Goal: Information Seeking & Learning: Learn about a topic

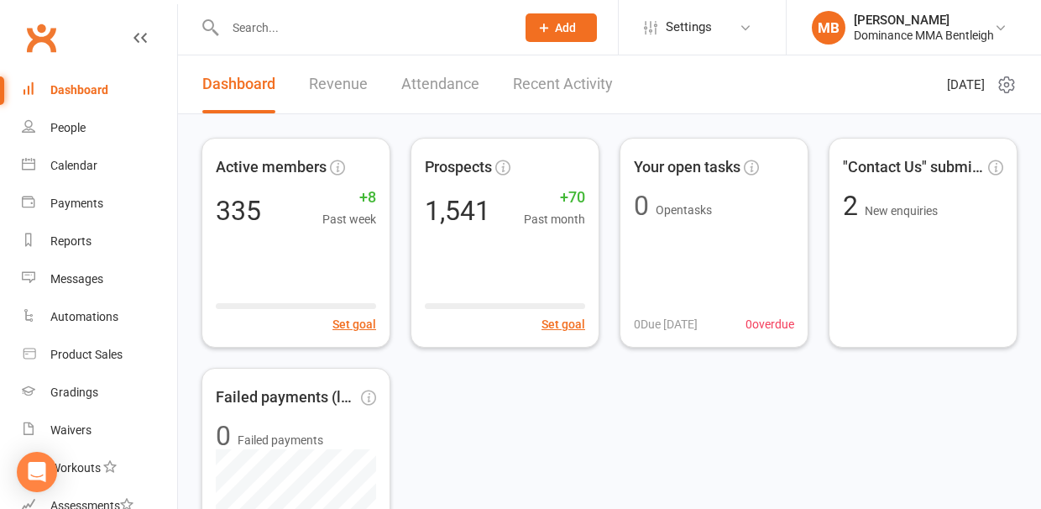
click at [285, 35] on input "text" at bounding box center [362, 28] width 284 height 24
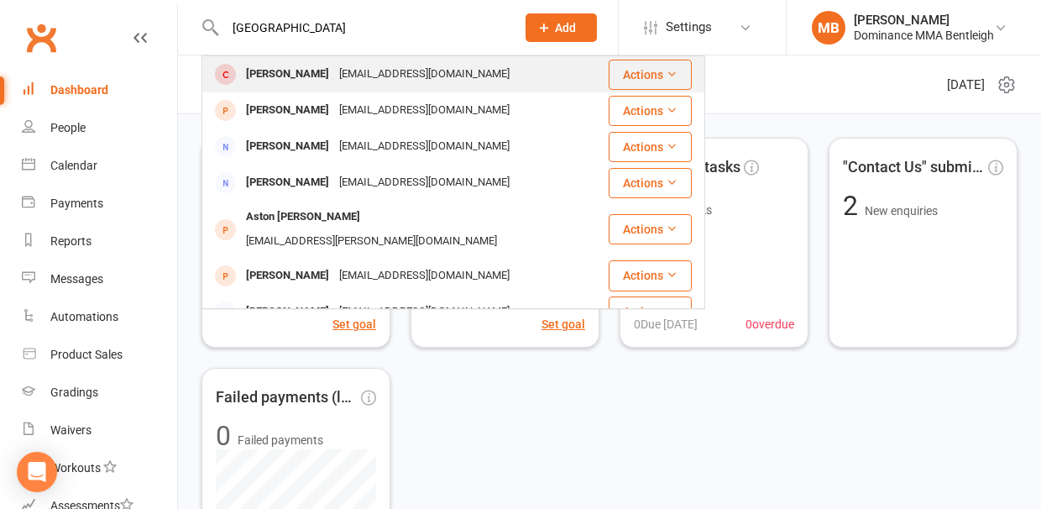
type input "boston"
click at [300, 75] on div "Boston Reynolds" at bounding box center [287, 74] width 93 height 24
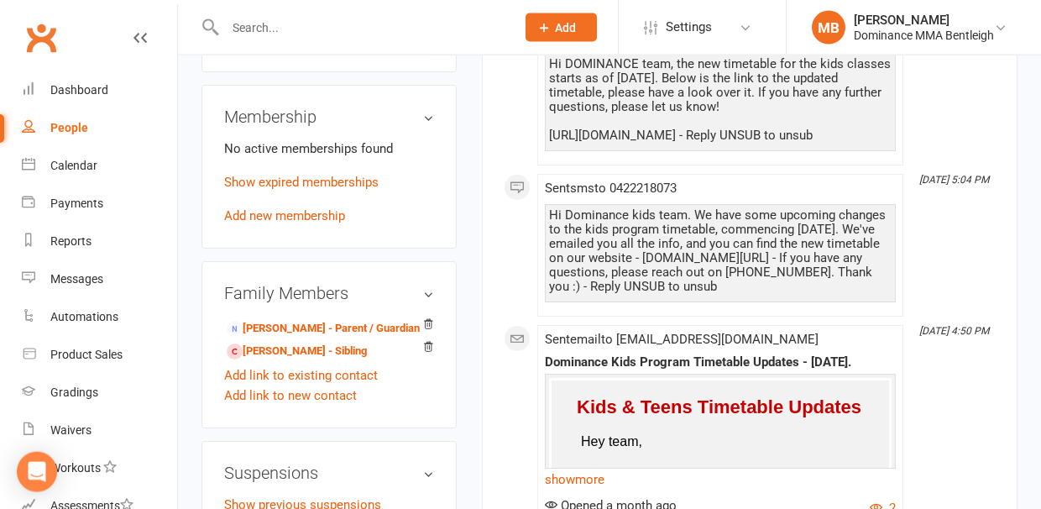
scroll to position [850, 0]
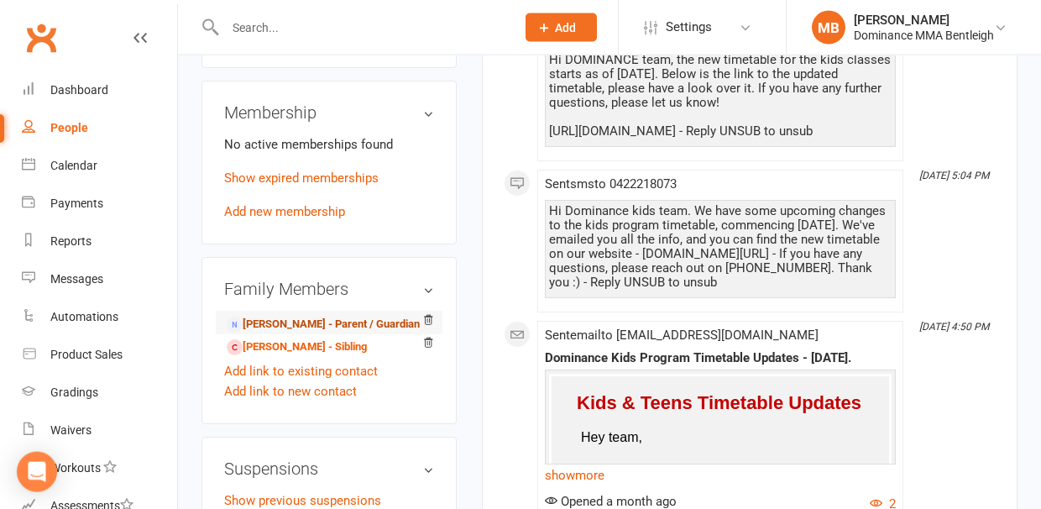
click at [304, 316] on link "Jeanenne Reynolds - Parent / Guardian" at bounding box center [323, 325] width 193 height 18
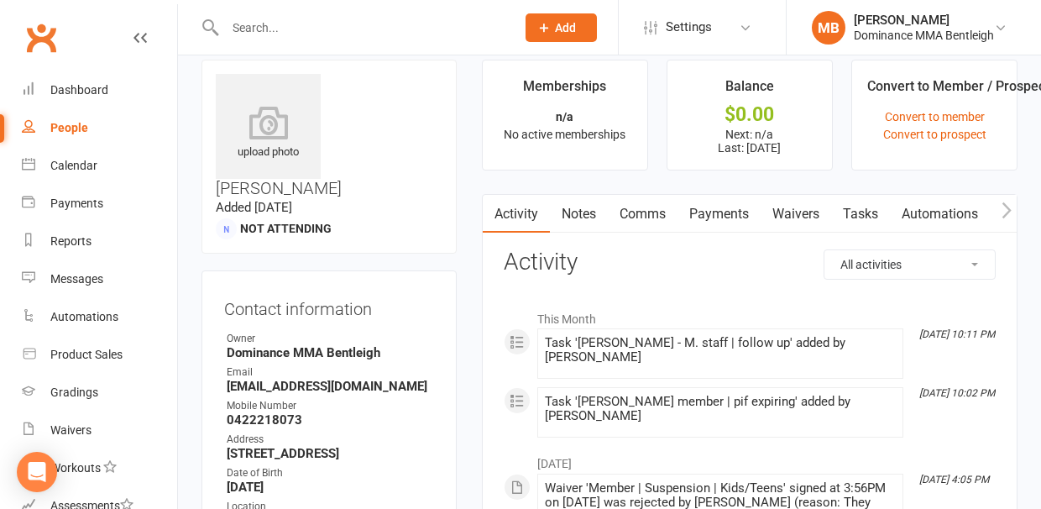
scroll to position [22, 0]
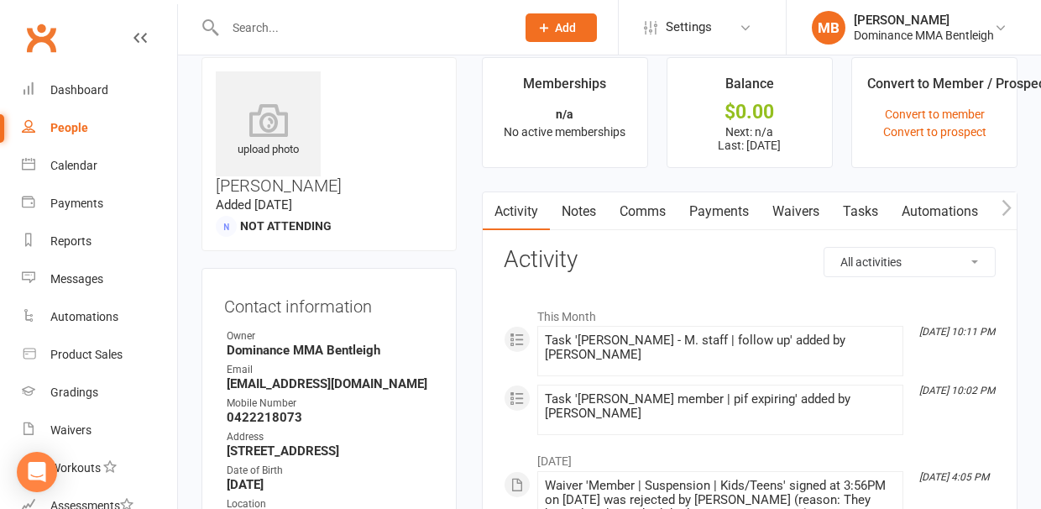
click at [579, 217] on link "Notes" at bounding box center [579, 211] width 58 height 39
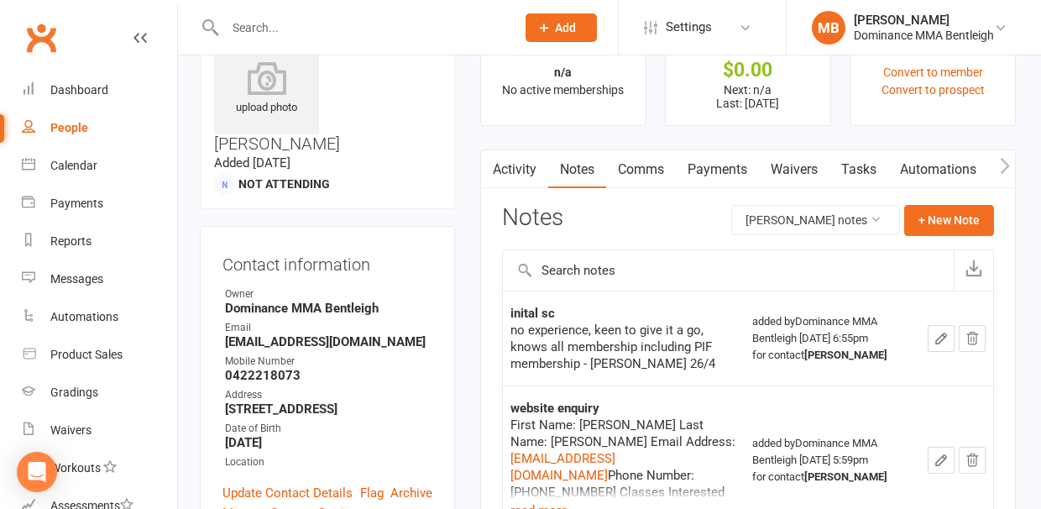
scroll to position [60, 0]
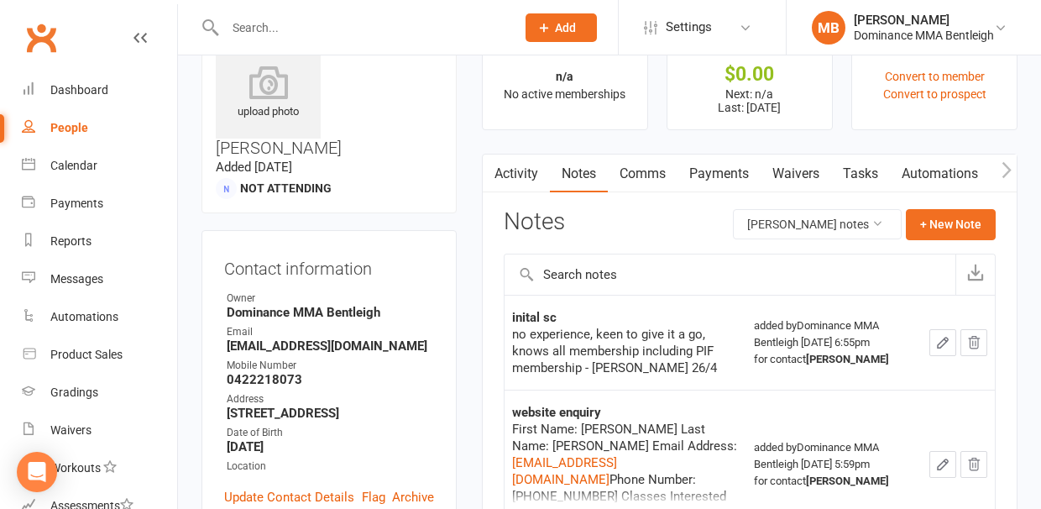
click at [859, 166] on link "Tasks" at bounding box center [860, 173] width 59 height 39
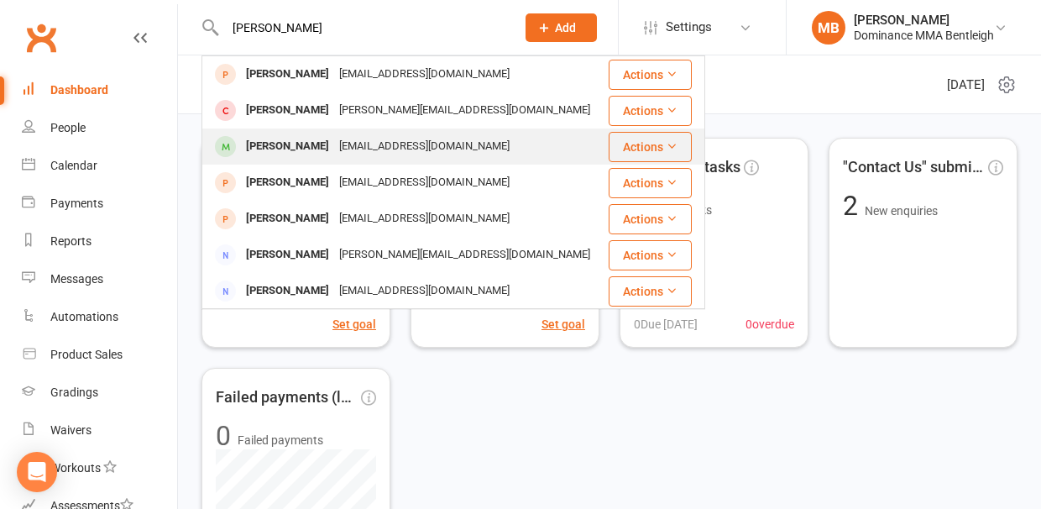
type input "[PERSON_NAME]"
click at [301, 151] on div "[PERSON_NAME]" at bounding box center [287, 146] width 93 height 24
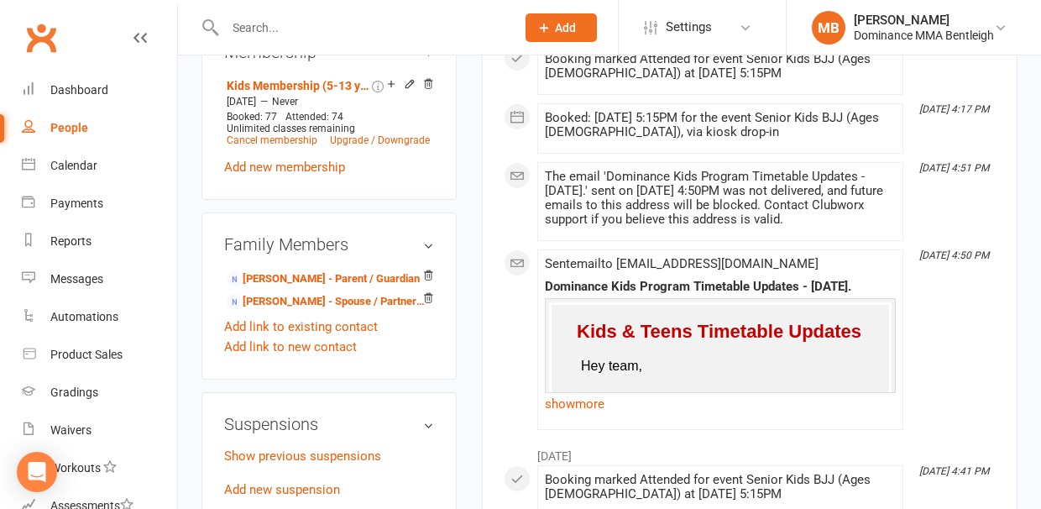
scroll to position [934, 0]
click at [298, 270] on link "[PERSON_NAME] - Parent / Guardian" at bounding box center [323, 279] width 193 height 18
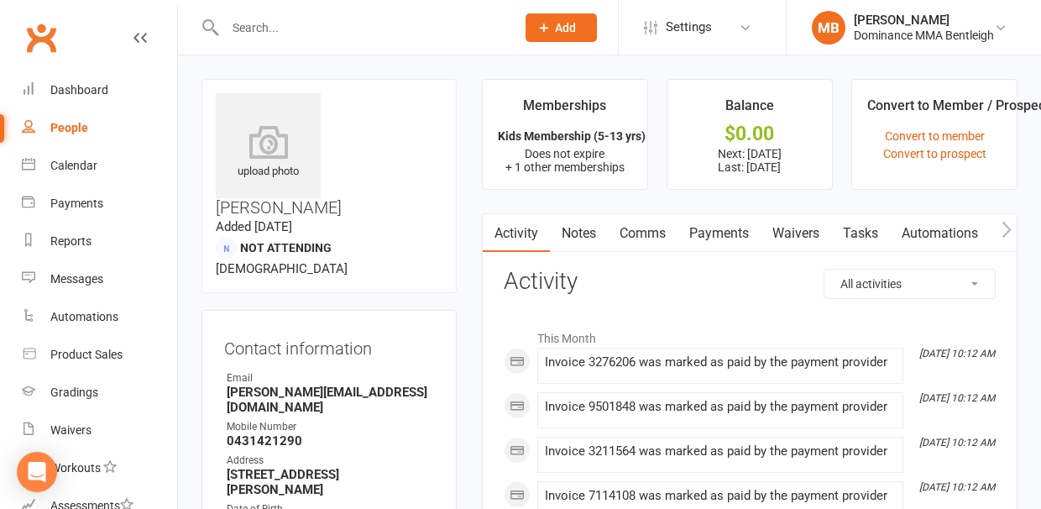
click at [574, 234] on link "Notes" at bounding box center [579, 233] width 58 height 39
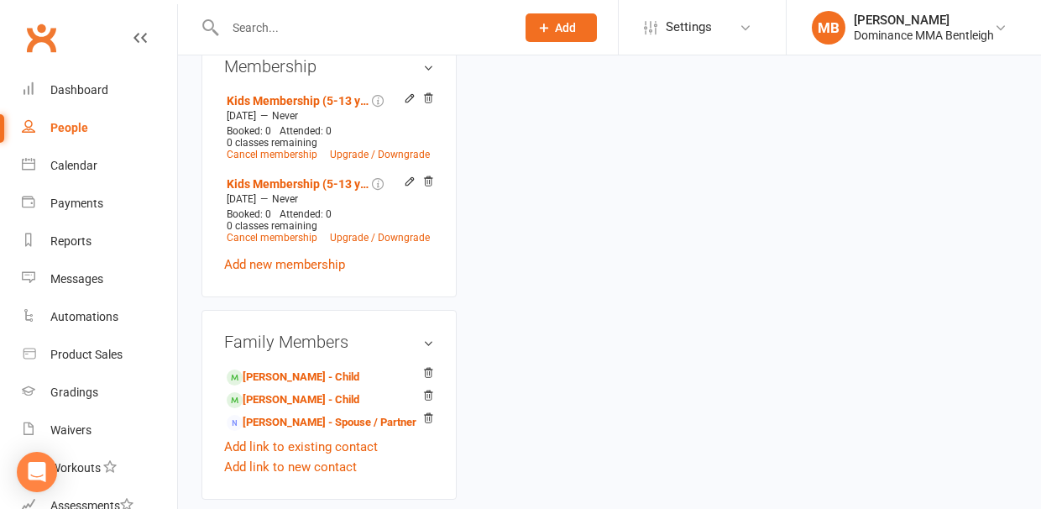
scroll to position [756, 0]
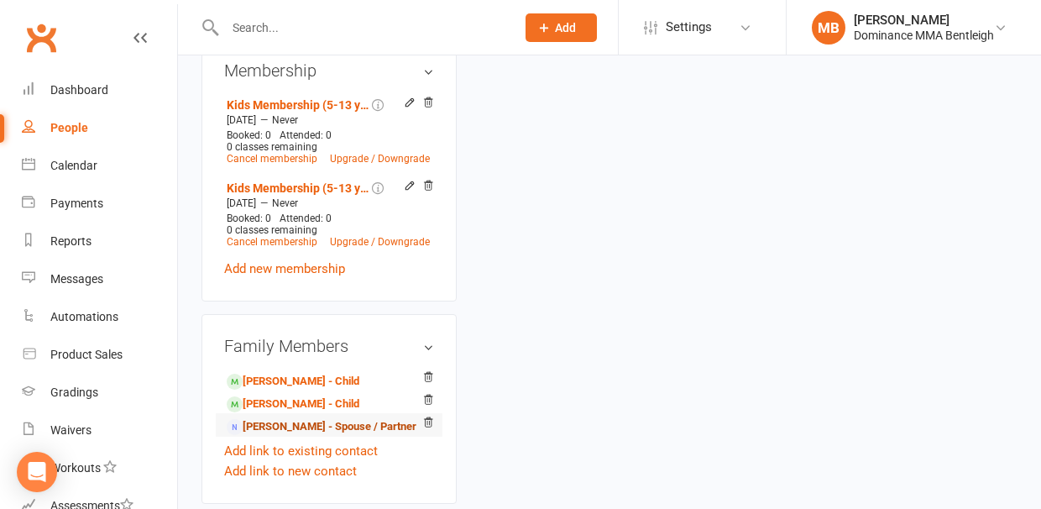
click at [270, 418] on link "[PERSON_NAME] - Spouse / Partner" at bounding box center [322, 427] width 190 height 18
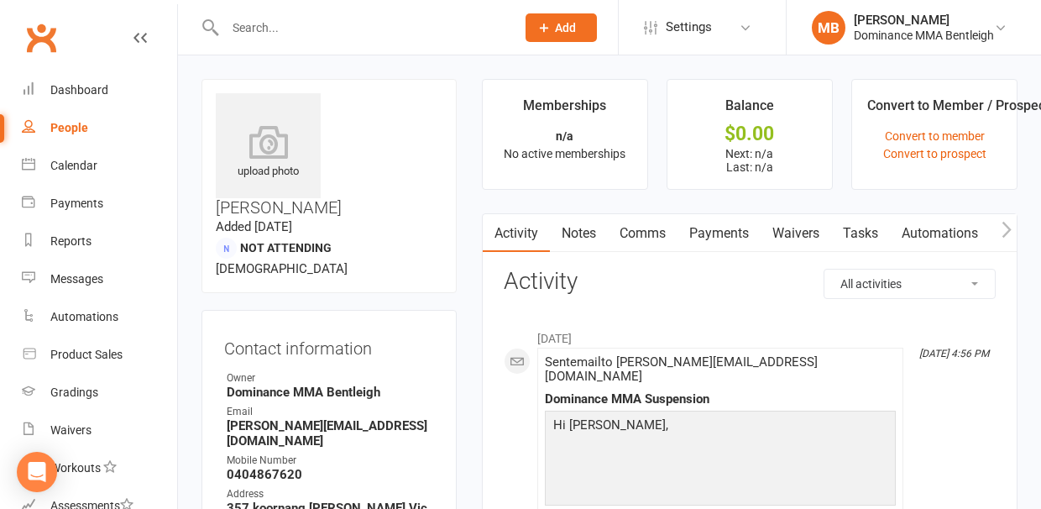
click at [585, 228] on link "Notes" at bounding box center [579, 233] width 58 height 39
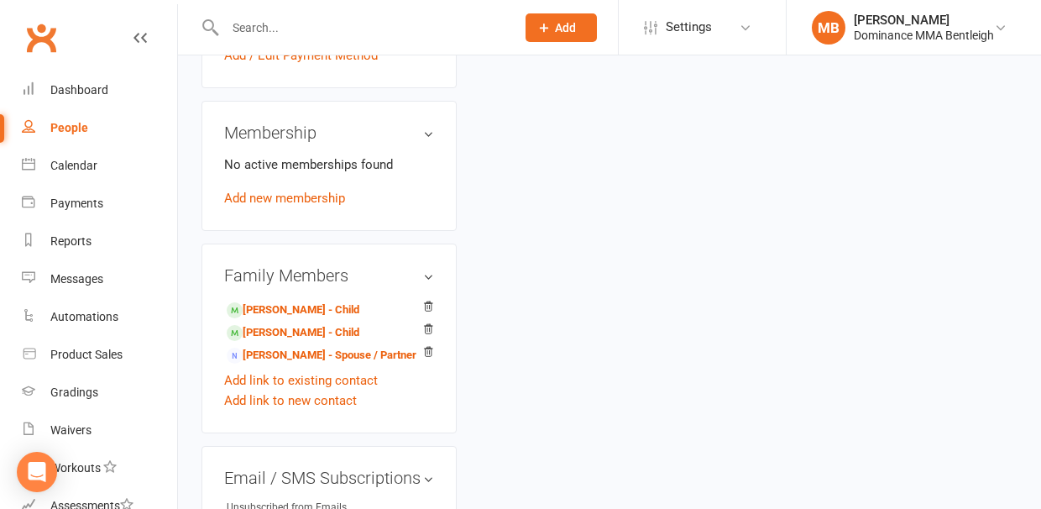
scroll to position [709, 0]
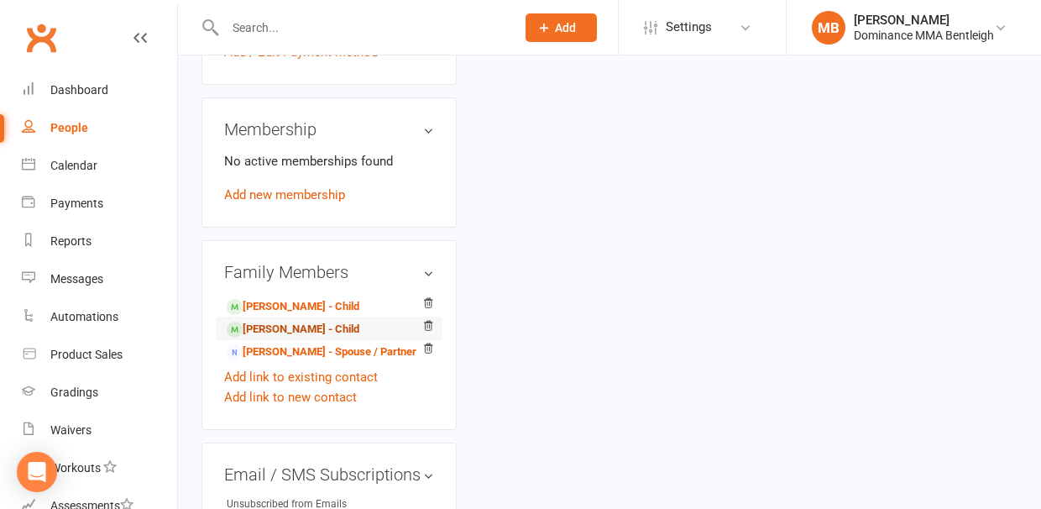
click at [297, 321] on link "[PERSON_NAME] - Child" at bounding box center [293, 330] width 133 height 18
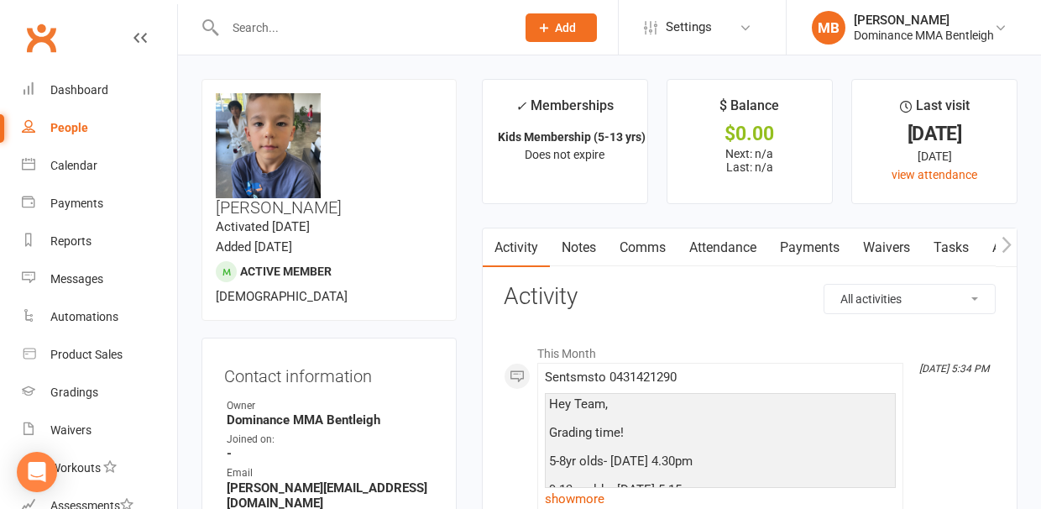
click at [576, 249] on link "Notes" at bounding box center [579, 247] width 58 height 39
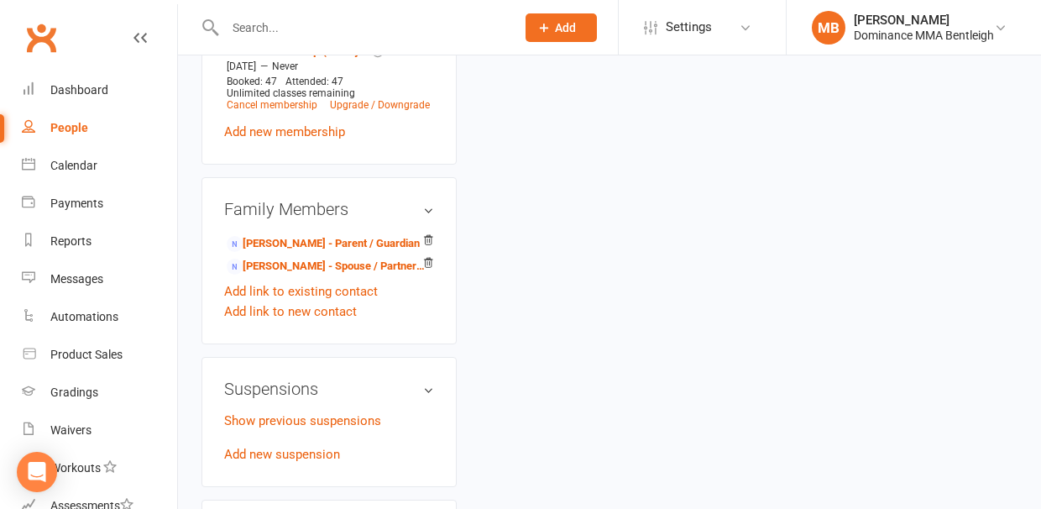
scroll to position [1023, 0]
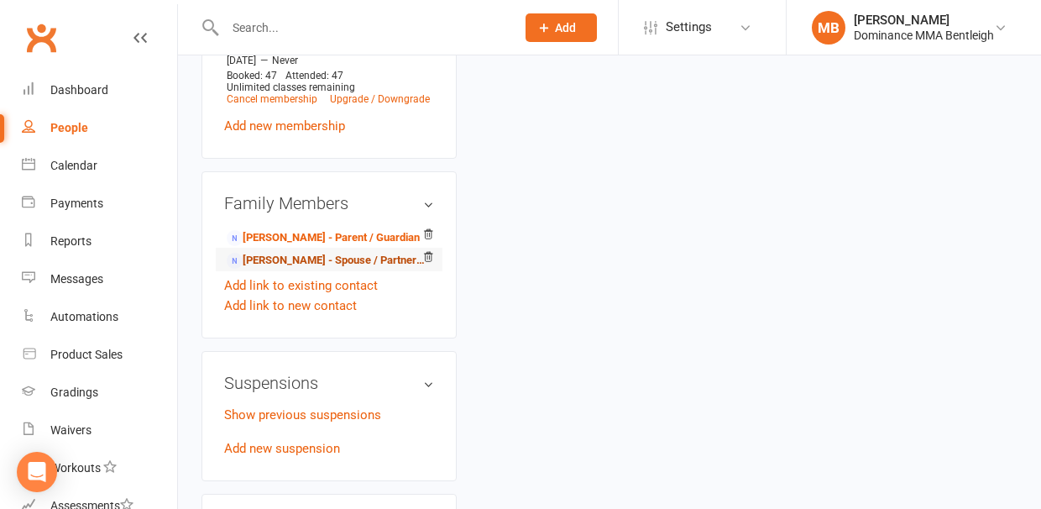
click at [294, 252] on link "[PERSON_NAME] - Spouse / Partner of [PERSON_NAME]" at bounding box center [326, 261] width 199 height 18
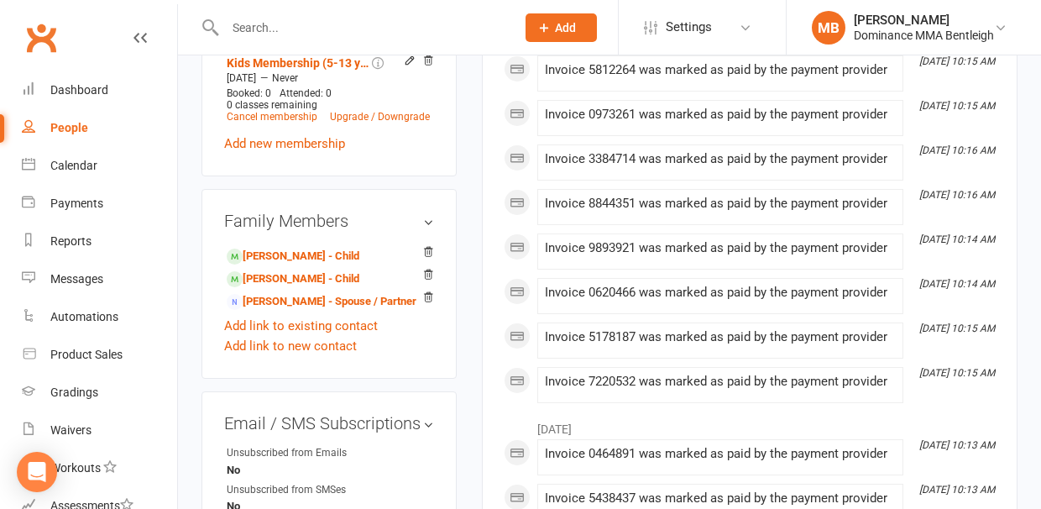
scroll to position [894, 0]
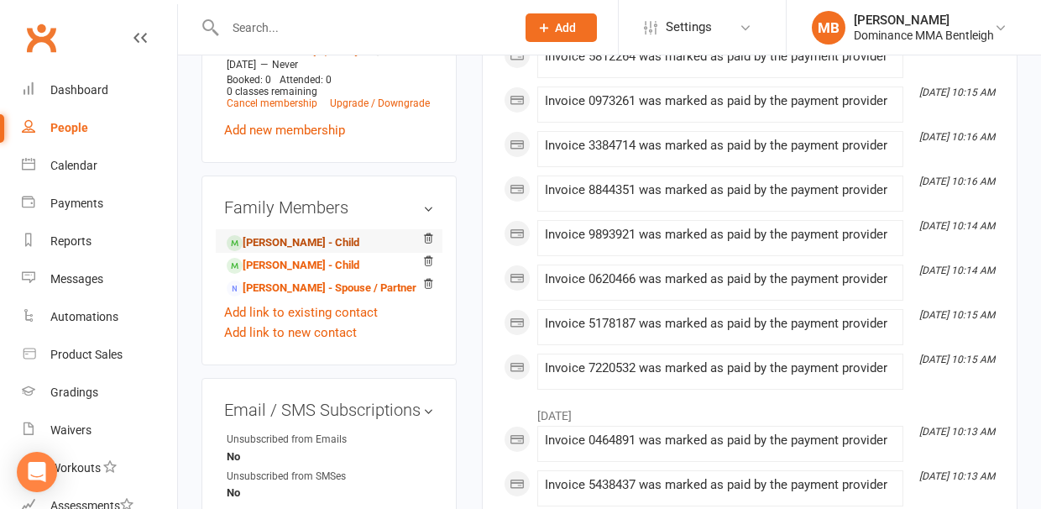
click at [276, 234] on link "[PERSON_NAME] - Child" at bounding box center [293, 243] width 133 height 18
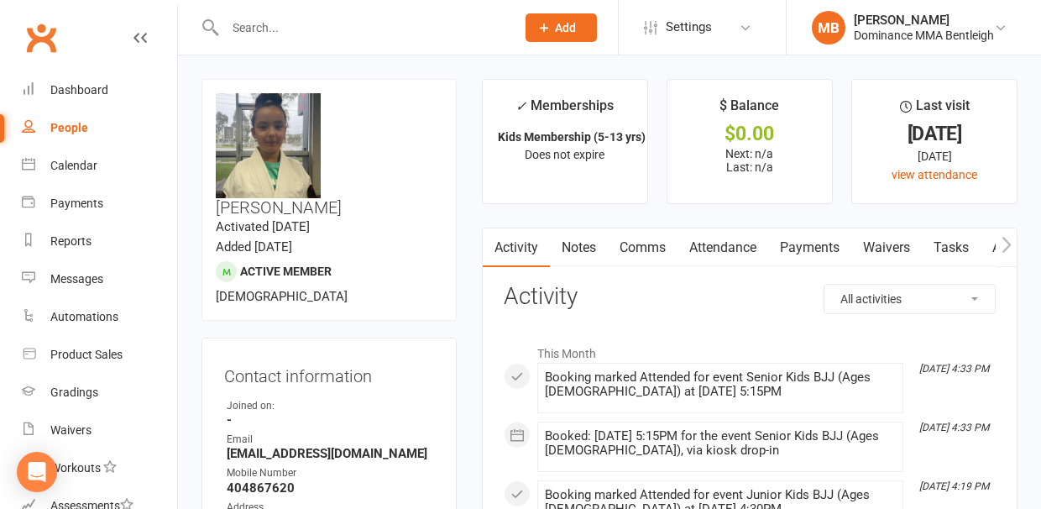
click at [569, 249] on link "Notes" at bounding box center [579, 247] width 58 height 39
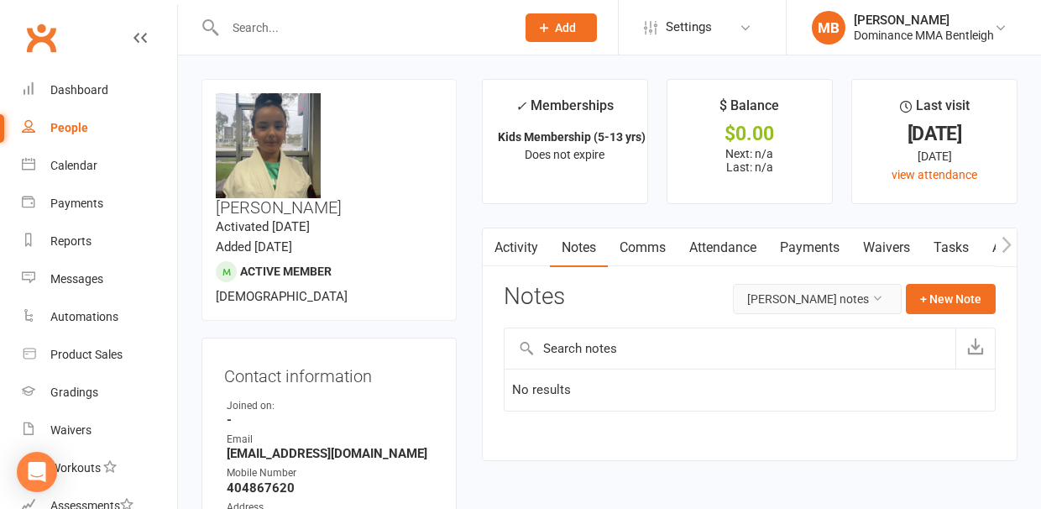
click at [880, 301] on icon at bounding box center [878, 298] width 12 height 12
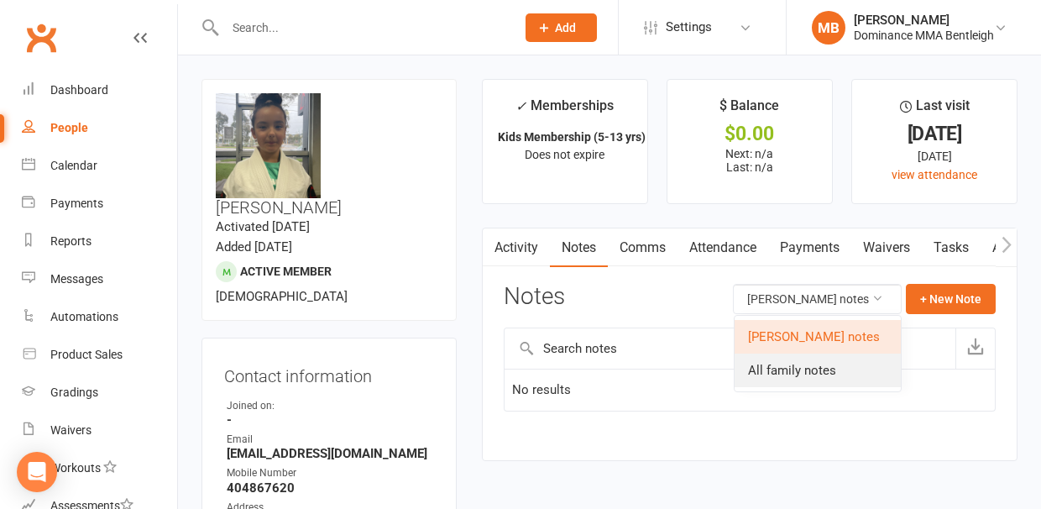
click at [825, 369] on link "All family notes" at bounding box center [818, 370] width 166 height 34
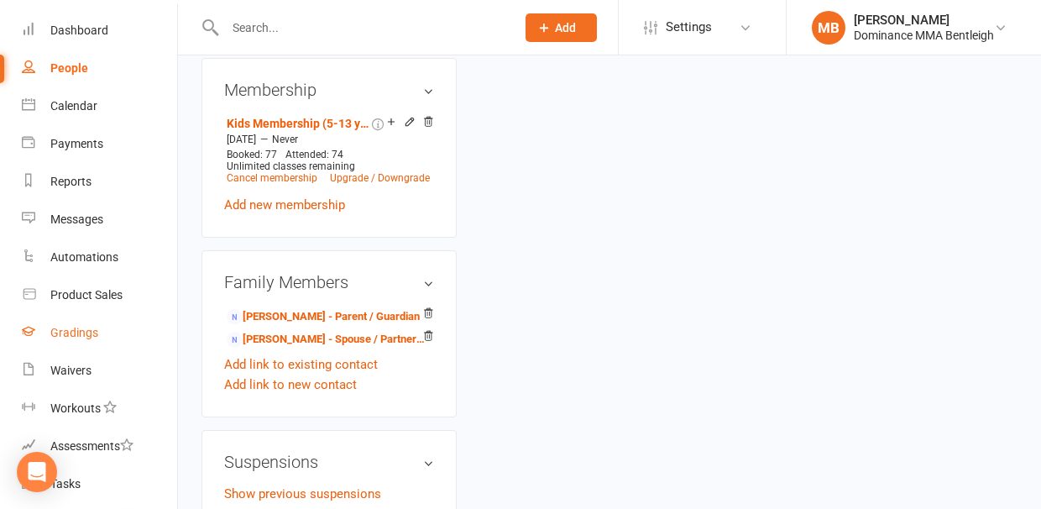
scroll to position [60, 0]
